Goal: Task Accomplishment & Management: Complete application form

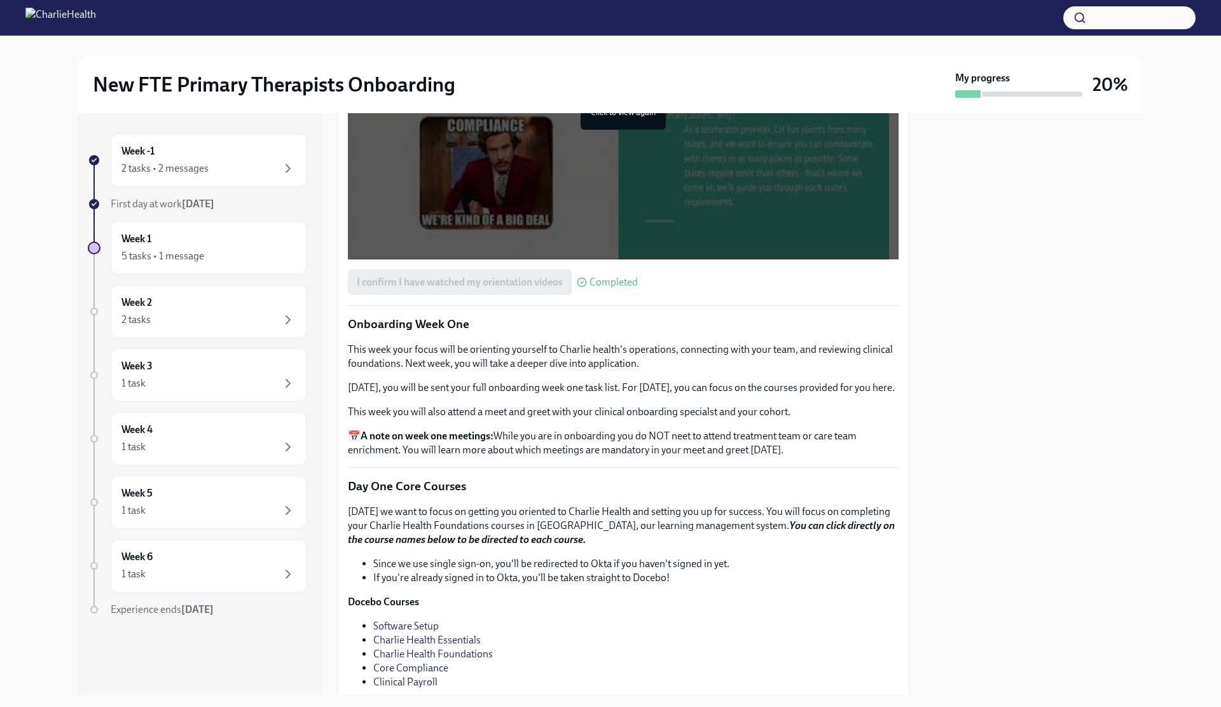
scroll to position [1064, 0]
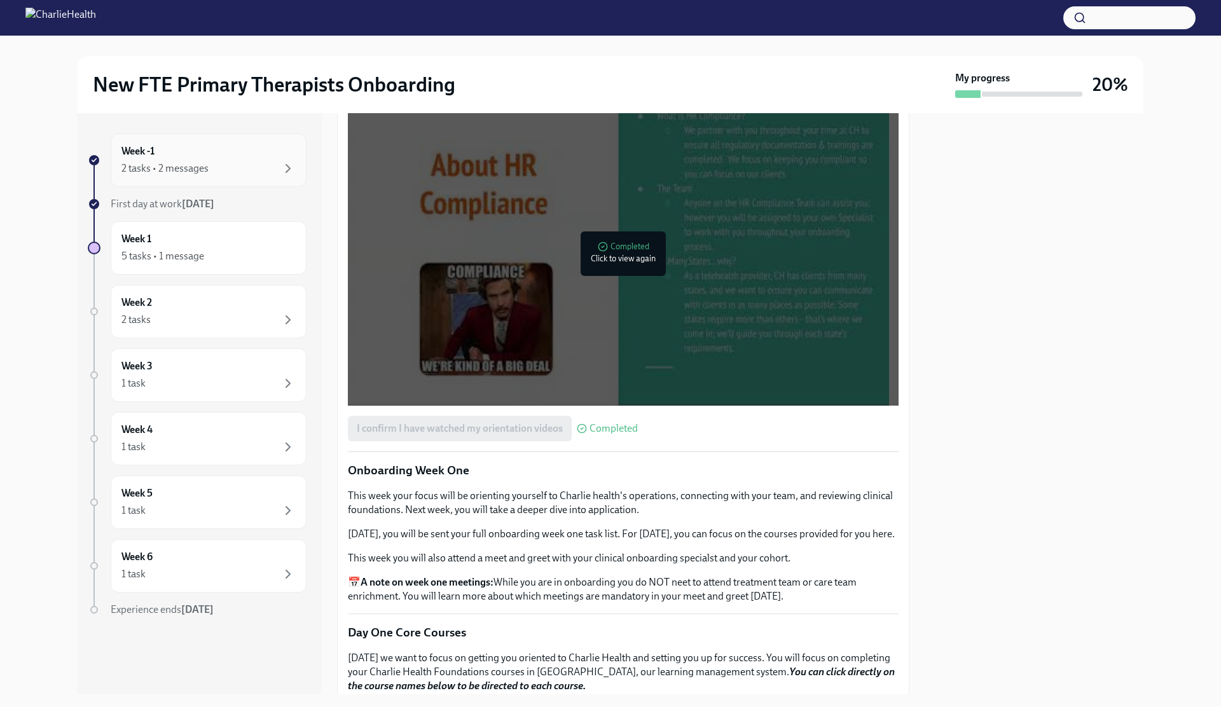
click at [211, 148] on div "Week -1 2 tasks • 2 messages" at bounding box center [208, 160] width 174 height 32
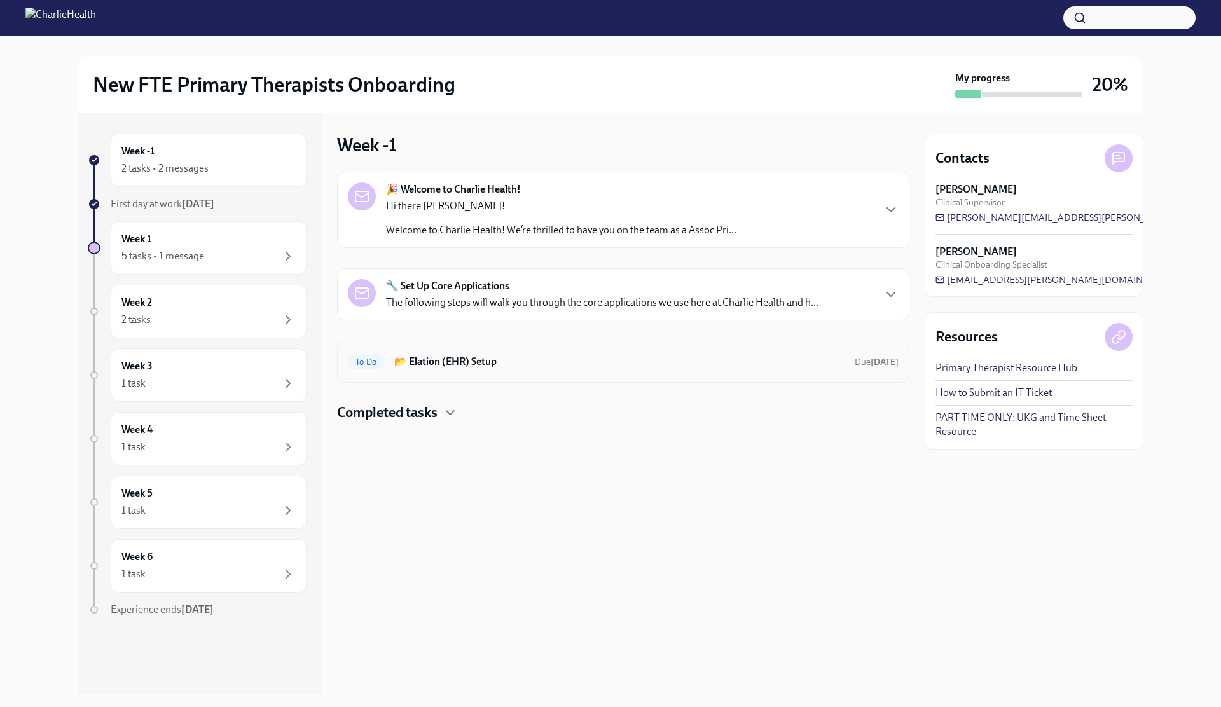
click at [467, 374] on div "To Do 📂 Elation (EHR) Setup Due [DATE]" at bounding box center [623, 362] width 572 height 42
click at [476, 357] on h6 "📂 Elation (EHR) Setup" at bounding box center [619, 362] width 450 height 14
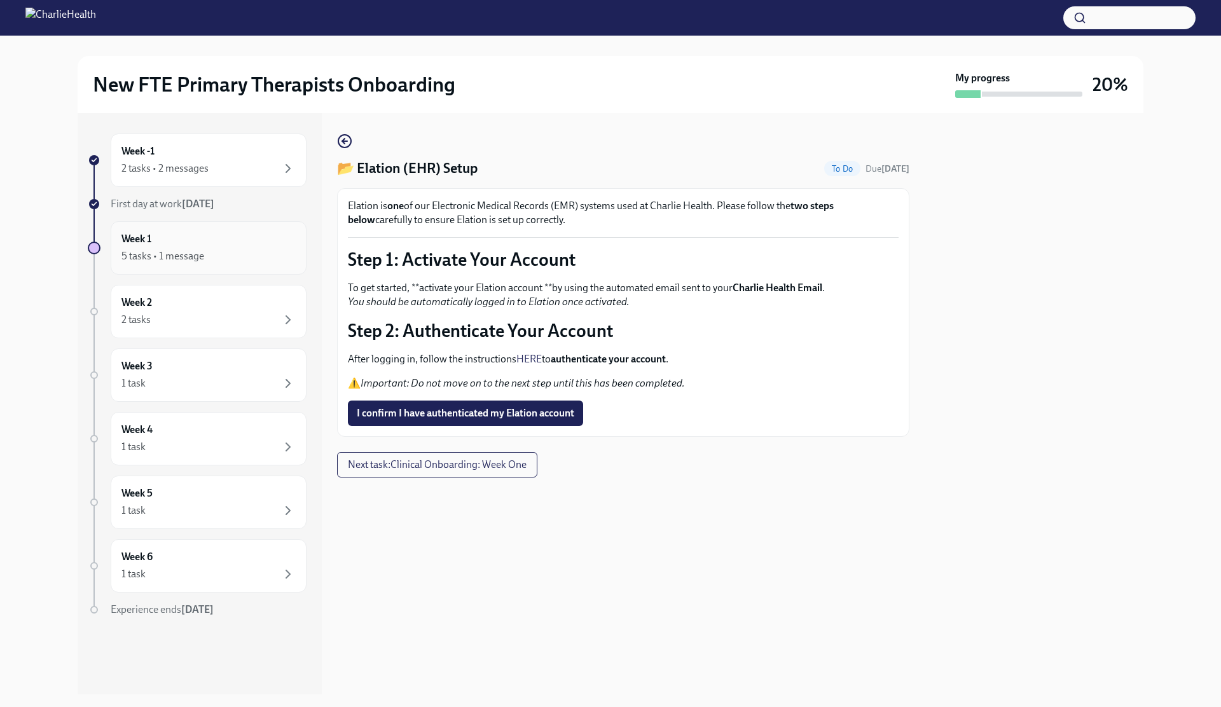
click at [260, 240] on div "Week 1 5 tasks • 1 message" at bounding box center [208, 248] width 174 height 32
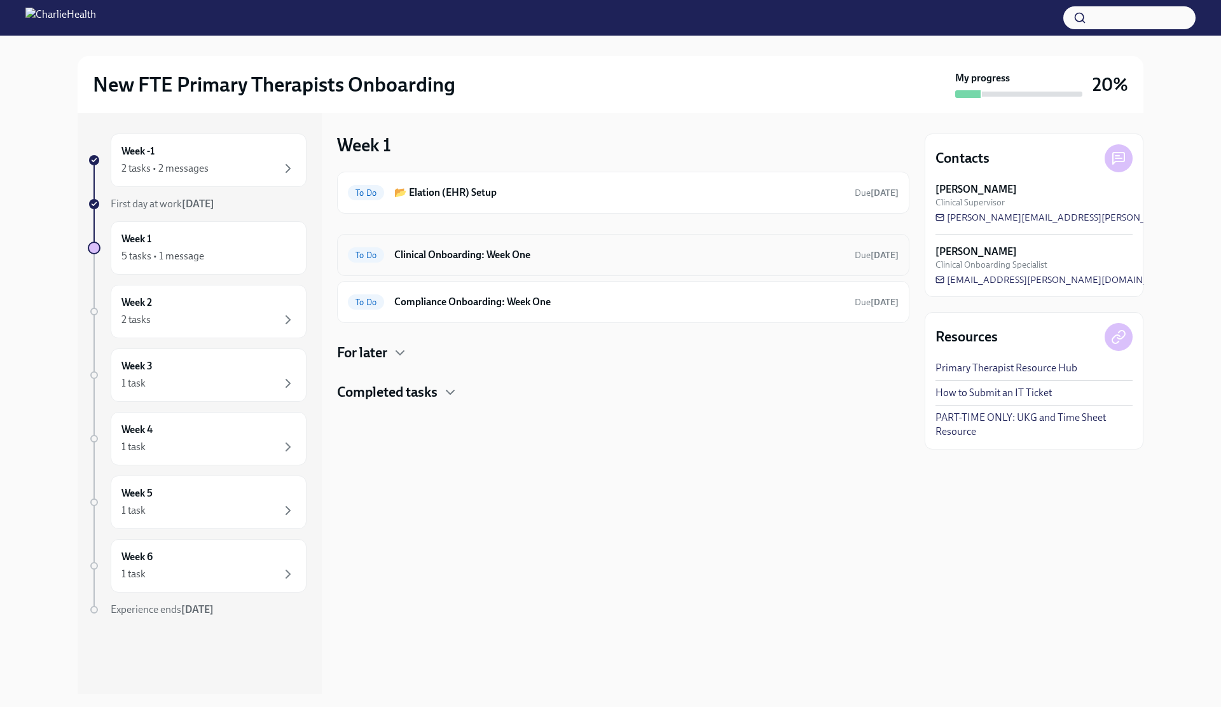
click at [387, 262] on div "To Do Clinical Onboarding: Week One Due [DATE]" at bounding box center [623, 255] width 551 height 20
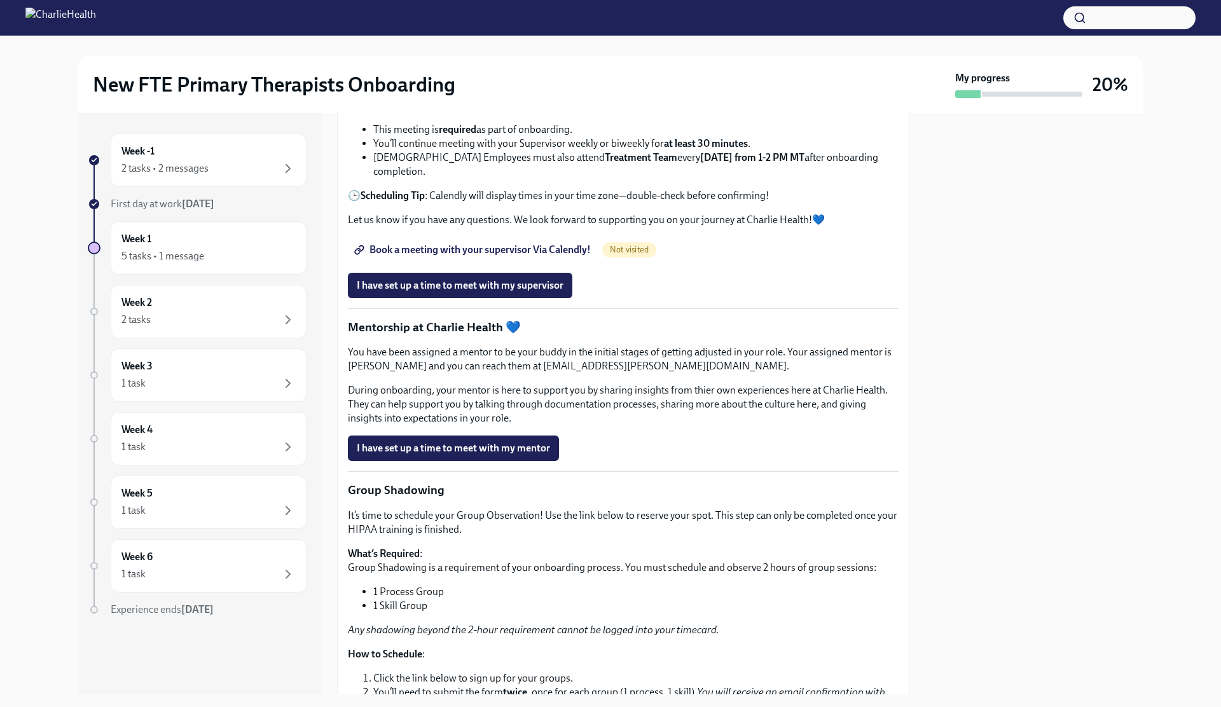
scroll to position [1000, 0]
click at [444, 293] on span "I have set up a time to meet with my supervisor" at bounding box center [460, 286] width 207 height 13
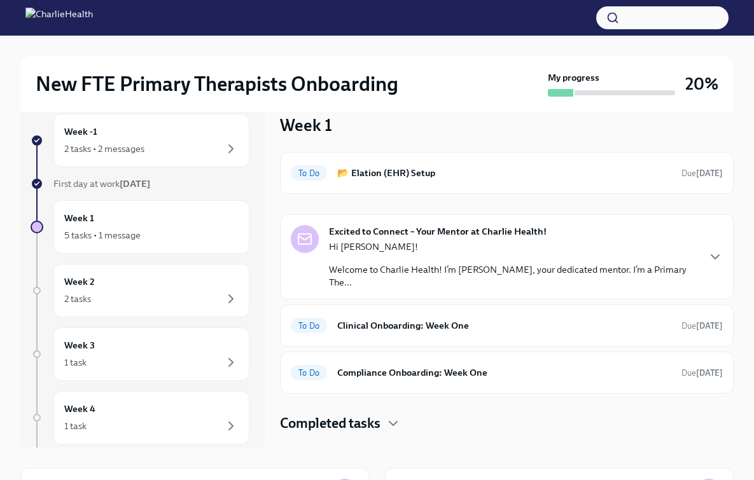
scroll to position [20, 0]
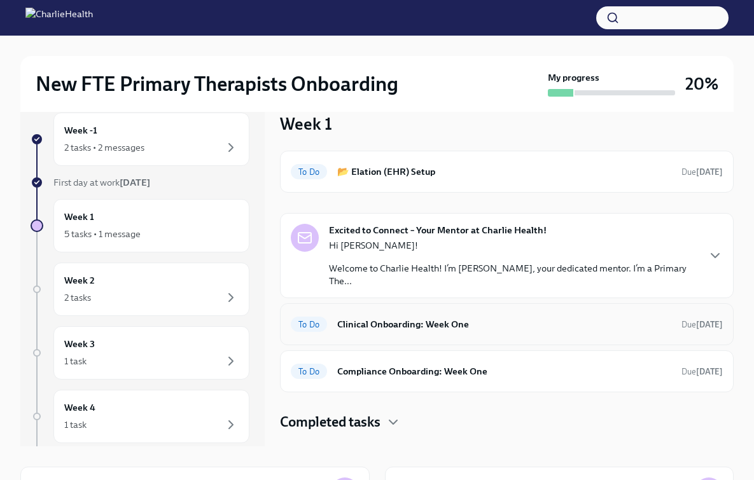
click at [422, 317] on h6 "Clinical Onboarding: Week One" at bounding box center [504, 324] width 334 height 14
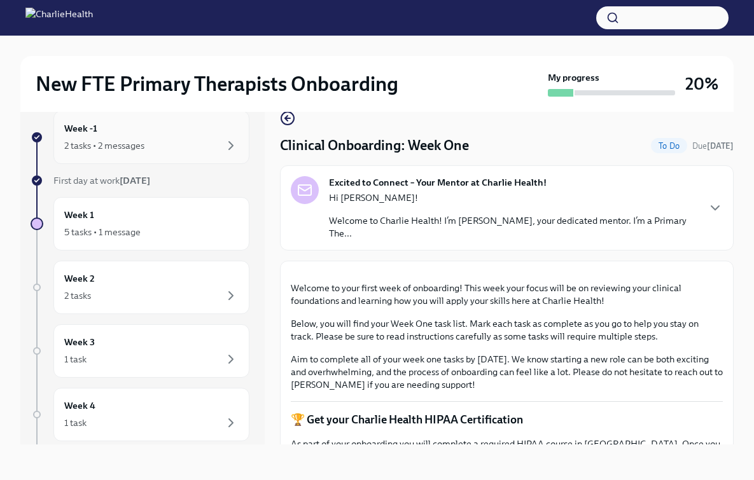
click at [156, 142] on div "2 tasks • 2 messages" at bounding box center [151, 145] width 174 height 15
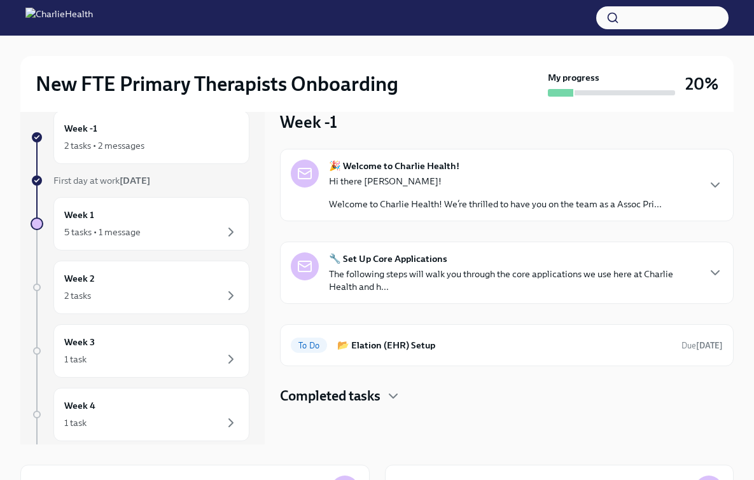
click at [333, 392] on h4 "Completed tasks" at bounding box center [330, 396] width 100 height 19
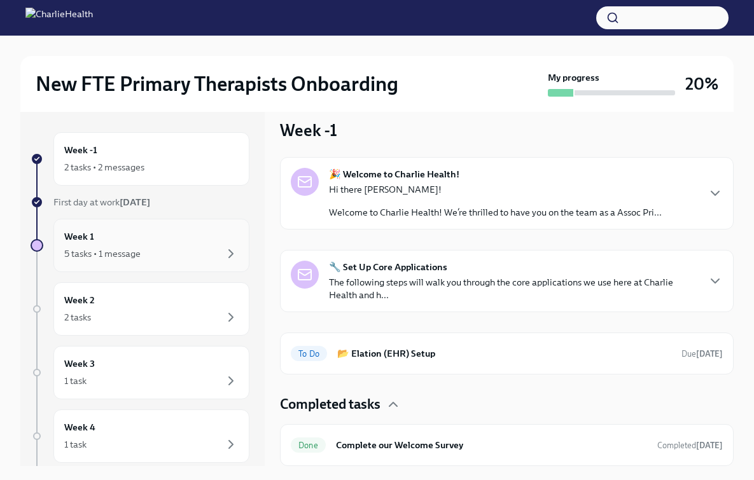
click at [146, 242] on div "Week 1 5 tasks • 1 message" at bounding box center [151, 246] width 174 height 32
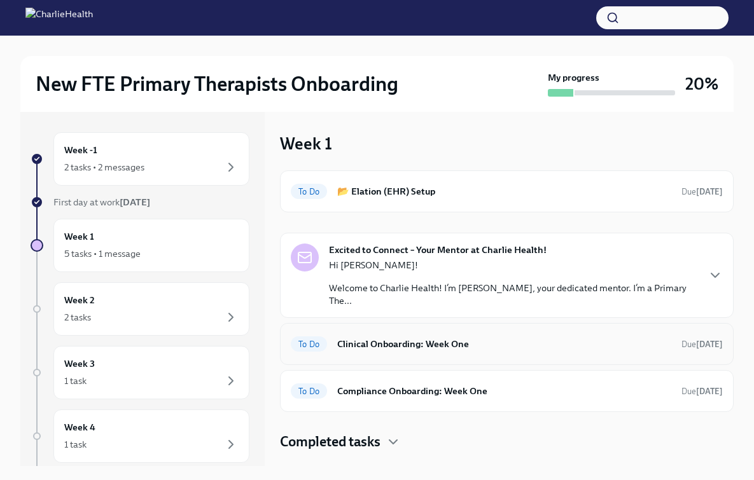
click at [415, 337] on h6 "Clinical Onboarding: Week One" at bounding box center [504, 344] width 334 height 14
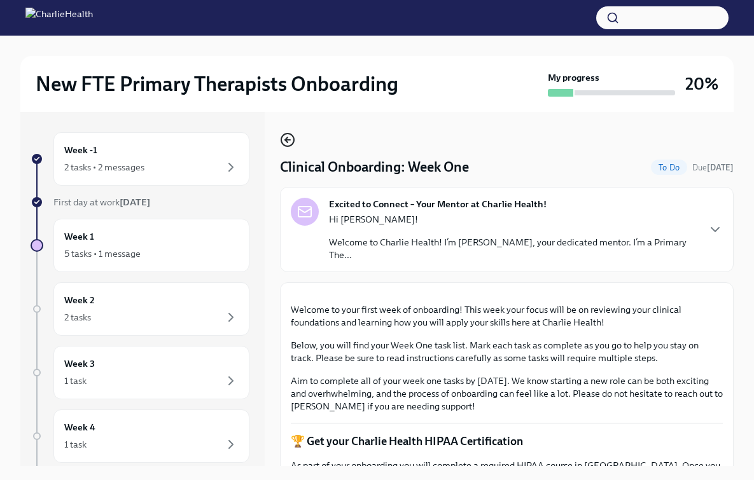
click at [281, 138] on circle "button" at bounding box center [287, 140] width 13 height 13
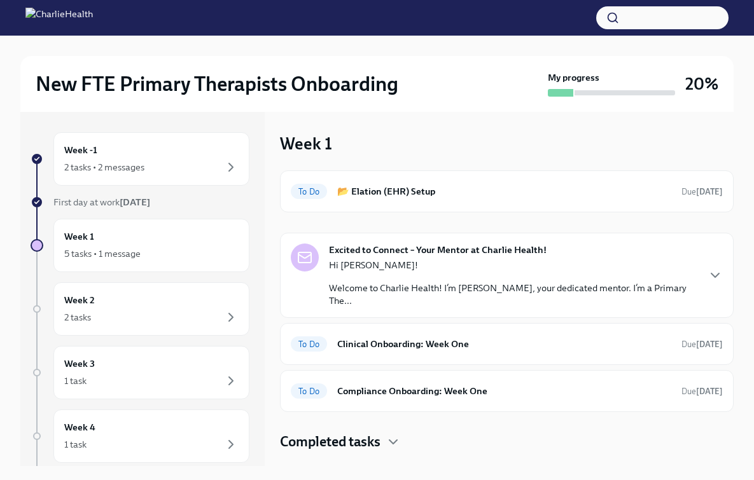
click at [144, 200] on strong "[DATE]" at bounding box center [135, 201] width 31 height 11
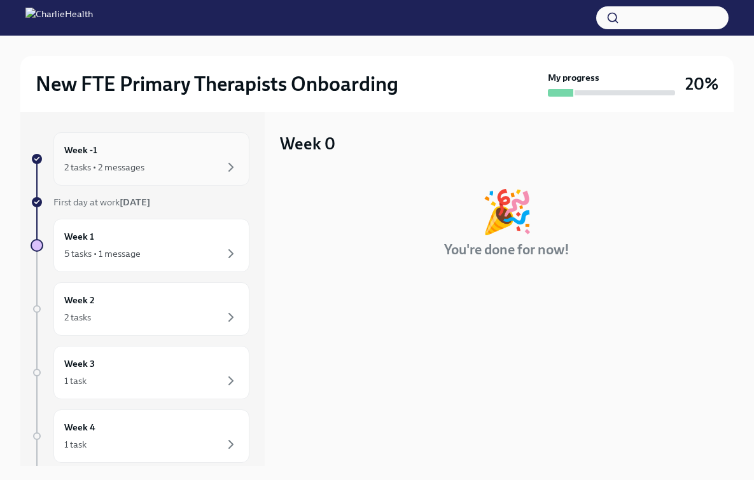
click at [135, 158] on div "Week -1 2 tasks • 2 messages" at bounding box center [151, 159] width 174 height 32
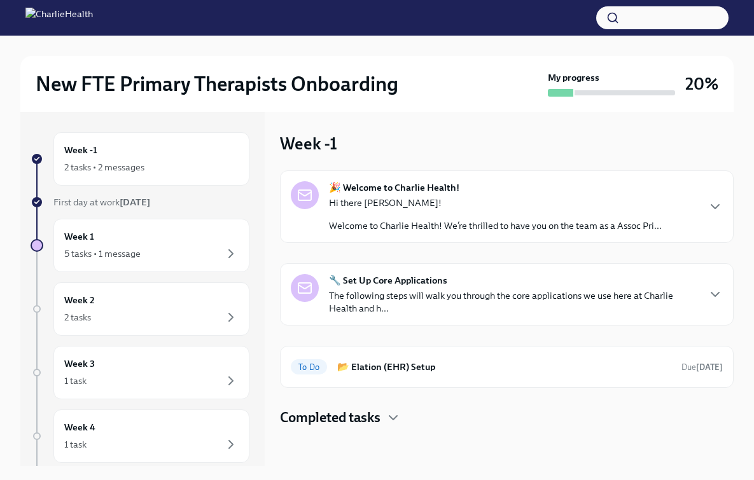
click at [371, 419] on h4 "Completed tasks" at bounding box center [330, 417] width 100 height 19
click at [324, 457] on span "Done" at bounding box center [308, 459] width 35 height 10
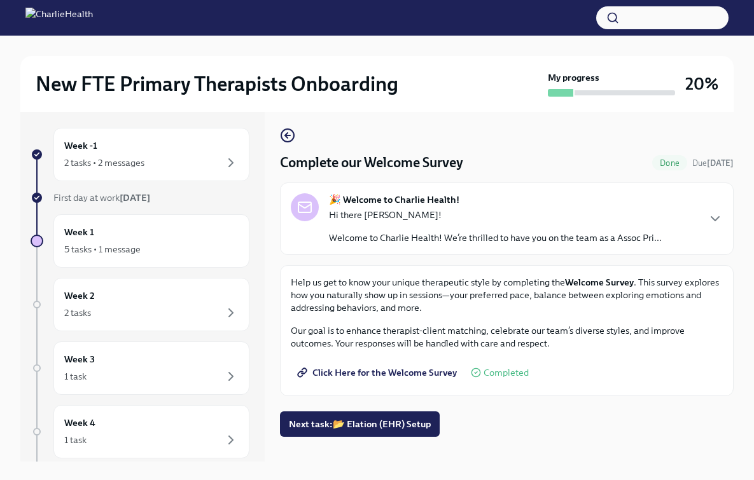
scroll to position [15, 0]
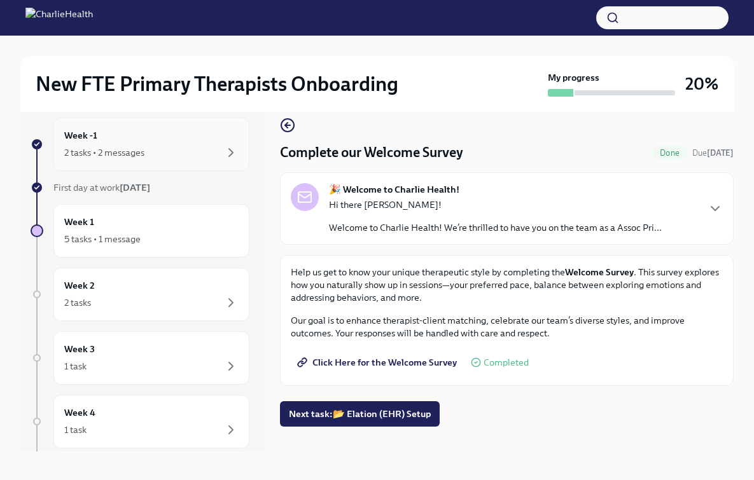
click at [149, 153] on div "2 tasks • 2 messages" at bounding box center [151, 152] width 174 height 15
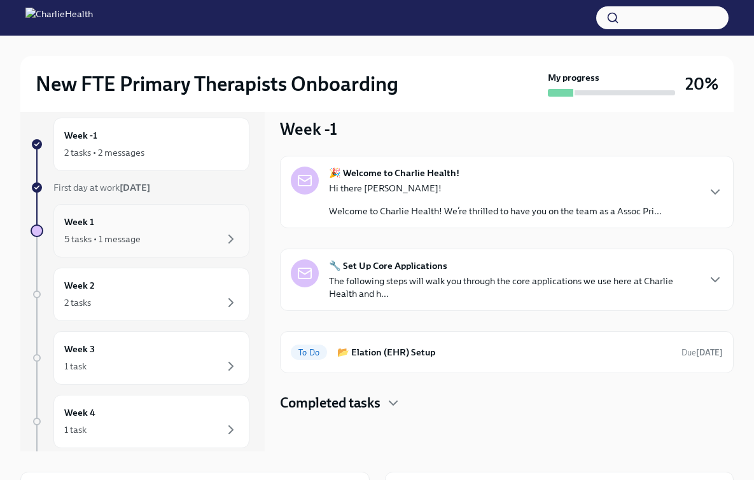
click at [193, 246] on div "5 tasks • 1 message" at bounding box center [151, 238] width 174 height 15
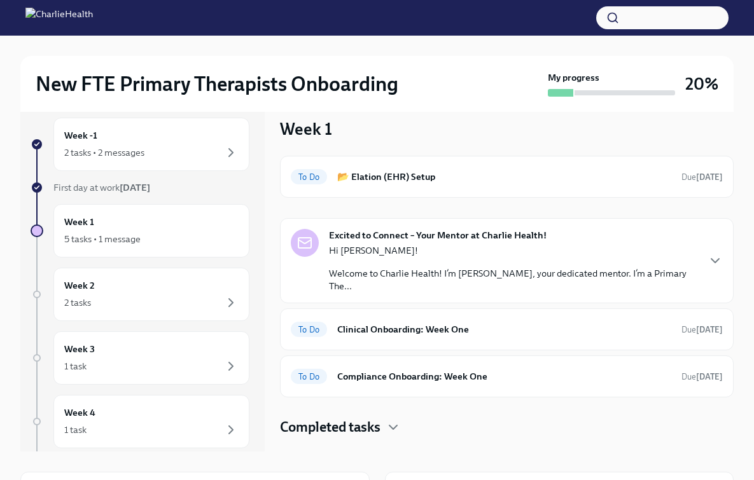
click at [360, 431] on div "Week 1 To Do 📂 Elation (EHR) Setup Due in 2 days Excited to Connect – Your Ment…" at bounding box center [506, 274] width 453 height 354
click at [361, 424] on div "Week 1 To Do 📂 Elation (EHR) Setup Due in 2 days Excited to Connect – Your Ment…" at bounding box center [506, 274] width 453 height 354
click at [362, 418] on h4 "Completed tasks" at bounding box center [330, 427] width 100 height 19
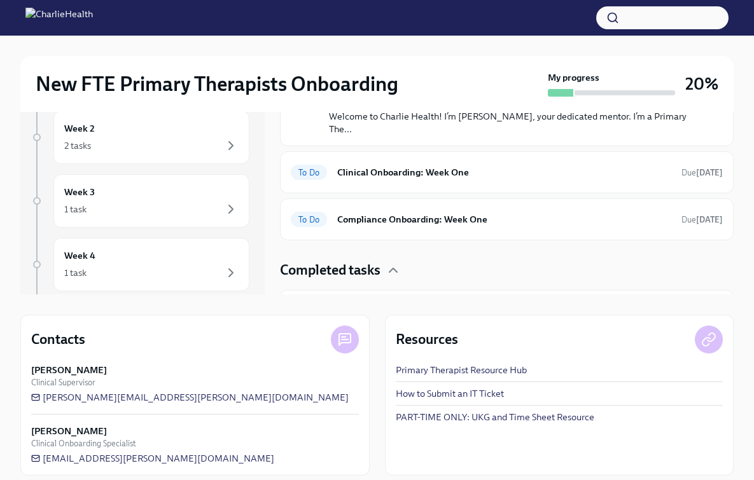
scroll to position [172, 0]
click at [326, 272] on h4 "Completed tasks" at bounding box center [330, 270] width 100 height 19
click at [332, 262] on h4 "Completed tasks" at bounding box center [330, 270] width 100 height 19
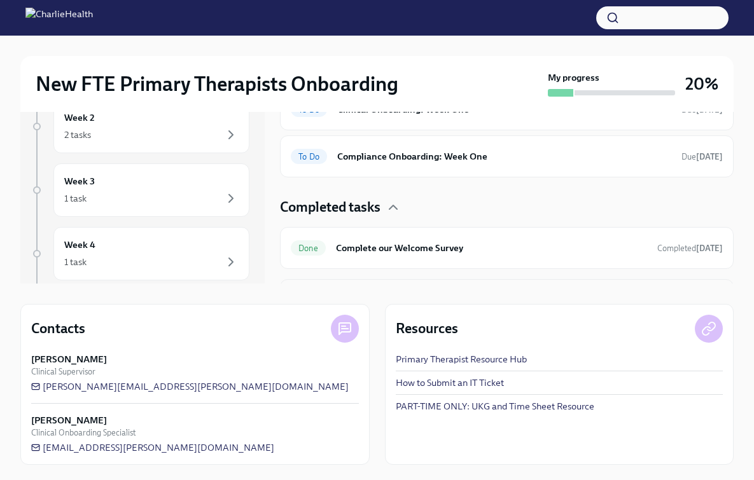
scroll to position [90, 0]
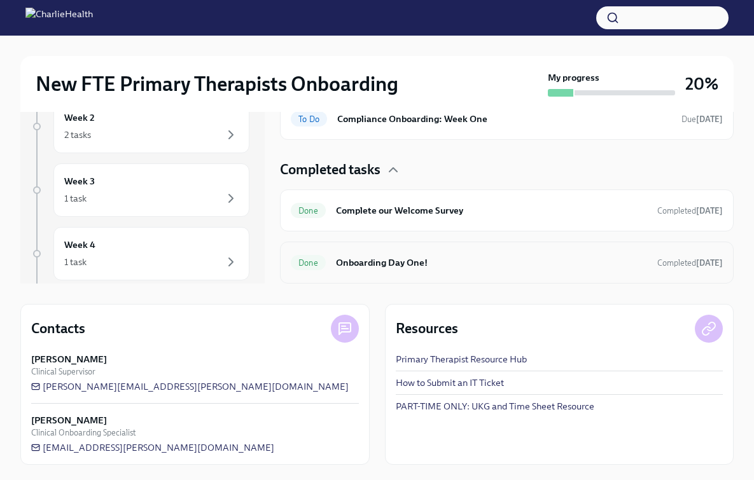
click at [355, 257] on h6 "Onboarding Day One!" at bounding box center [491, 263] width 311 height 14
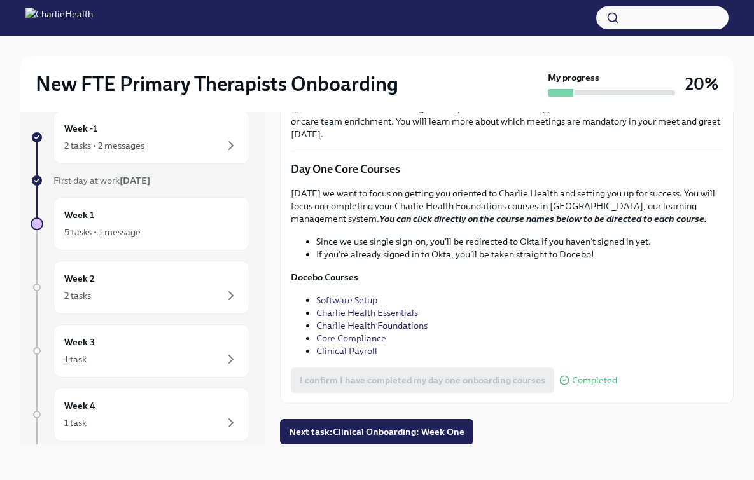
scroll to position [1665, 0]
click at [373, 313] on link "Charlie Health Essentials" at bounding box center [367, 312] width 102 height 11
